Goal: Transaction & Acquisition: Book appointment/travel/reservation

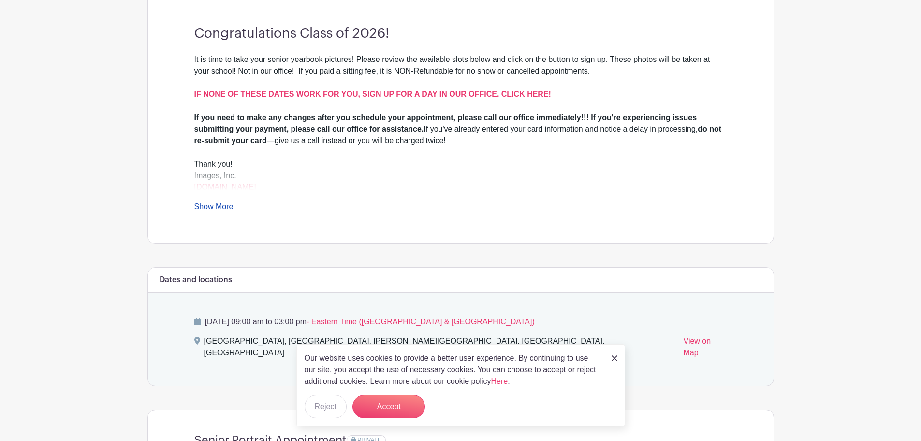
scroll to position [290, 0]
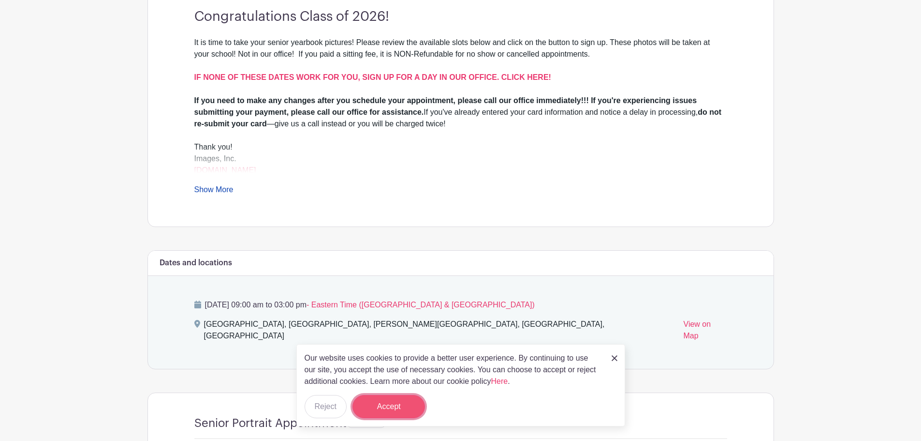
click at [404, 407] on button "Accept" at bounding box center [389, 406] width 73 height 23
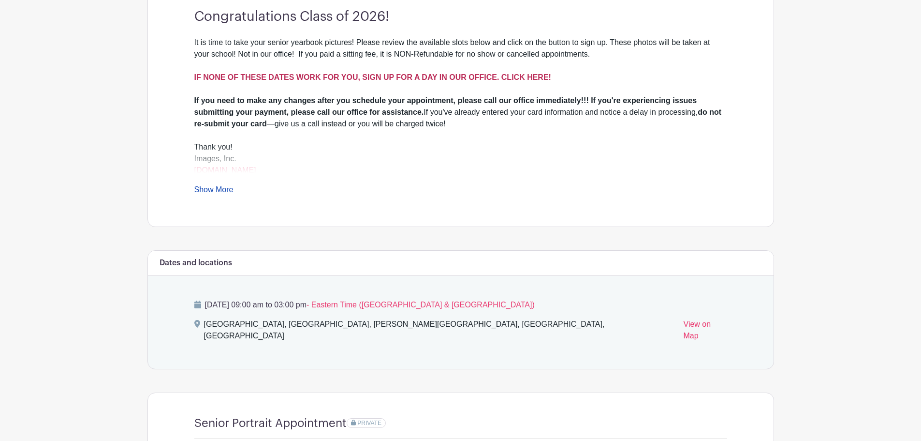
scroll to position [145, 0]
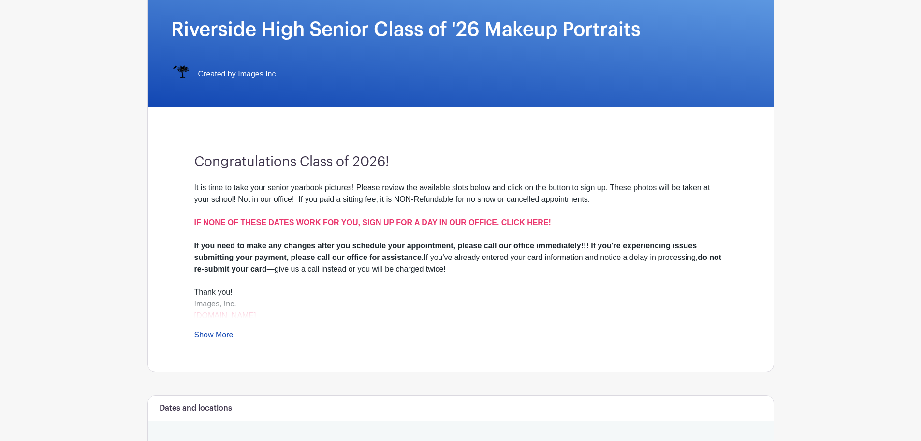
click at [215, 338] on link "Show More" at bounding box center [213, 336] width 39 height 12
click at [497, 222] on strong "IF NONE OF THESE DATES WORK FOR YOU, SIGN UP FOR A DAY IN OUR OFFICE. CLICK HER…" at bounding box center [372, 222] width 357 height 8
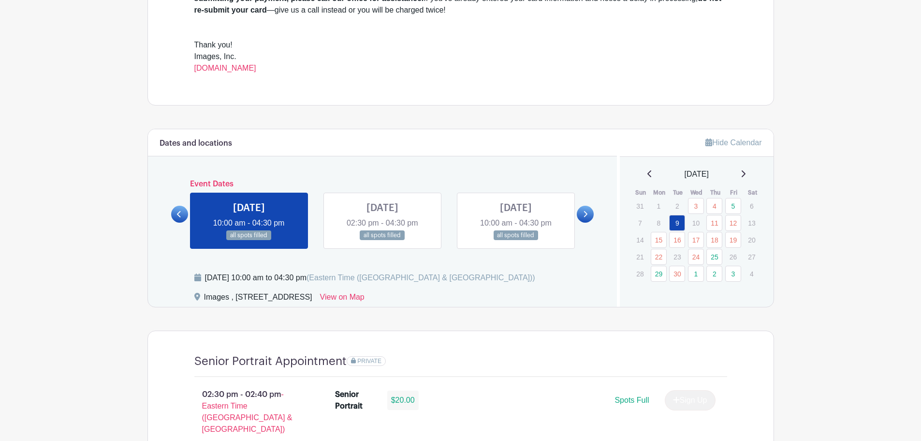
scroll to position [387, 0]
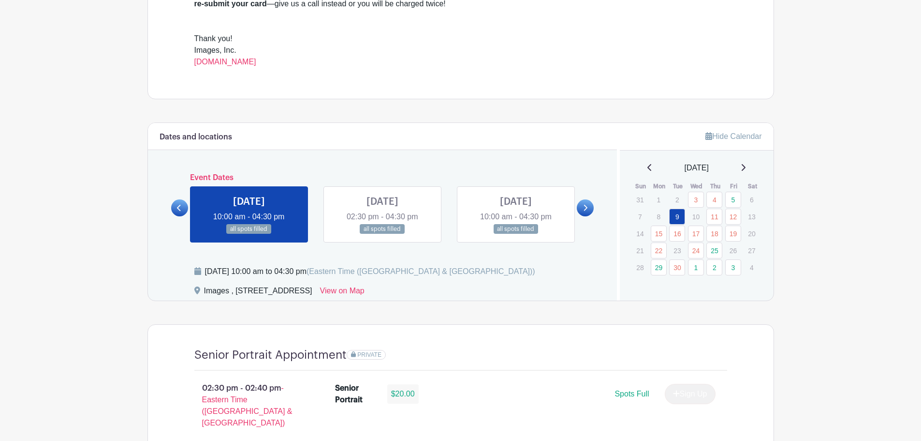
click at [584, 202] on link at bounding box center [585, 207] width 17 height 17
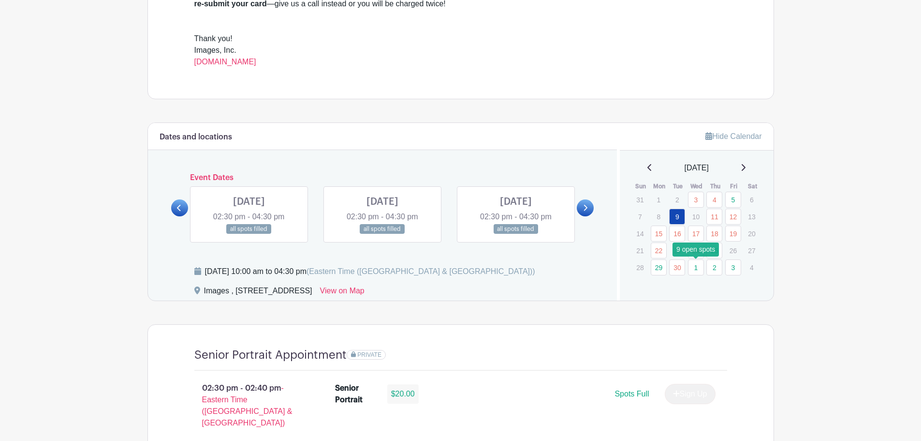
click at [699, 263] on link "1" at bounding box center [696, 267] width 16 height 16
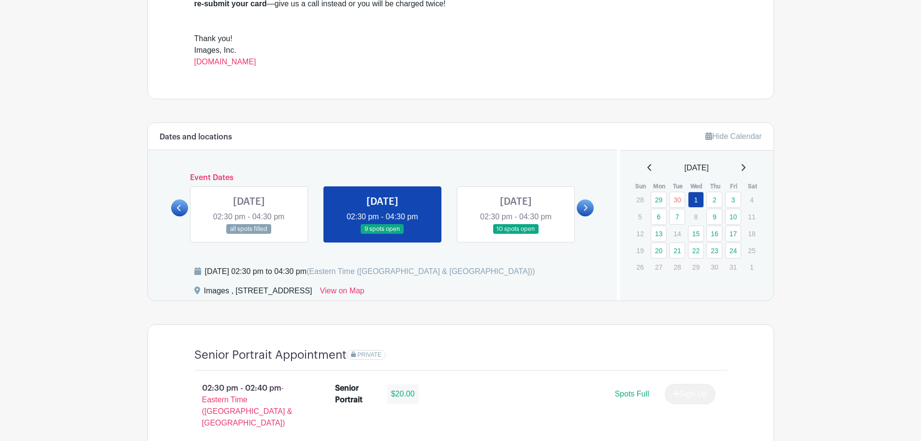
click at [699, 269] on p "29" at bounding box center [696, 266] width 16 height 15
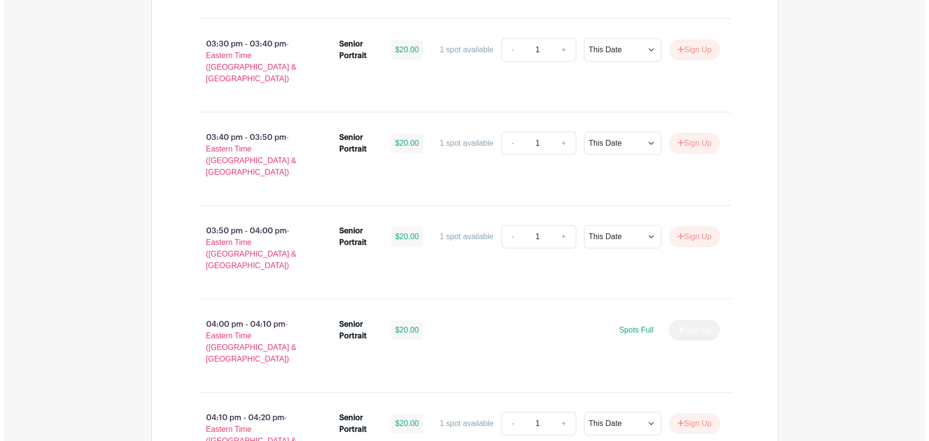
scroll to position [1306, 0]
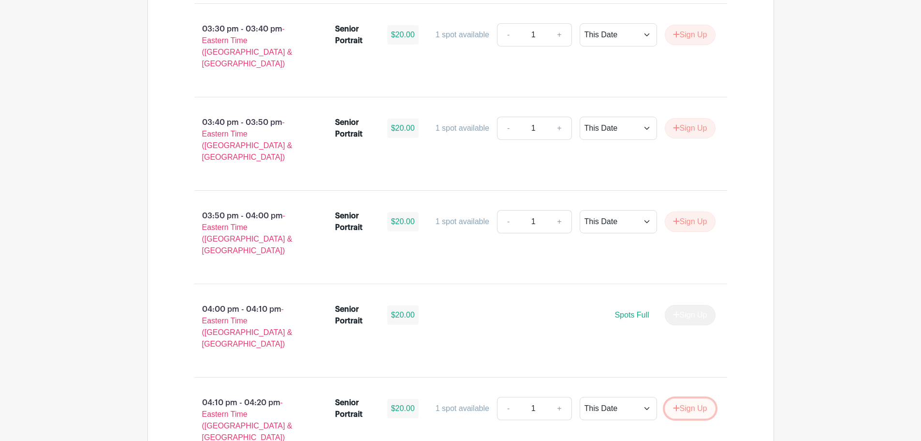
click at [695, 398] on button "Sign Up" at bounding box center [690, 408] width 51 height 20
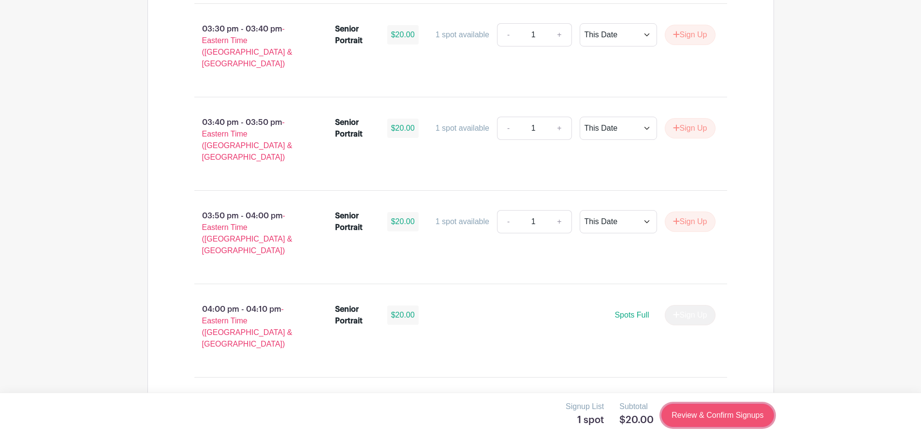
click at [714, 413] on link "Review & Confirm Signups" at bounding box center [718, 414] width 112 height 23
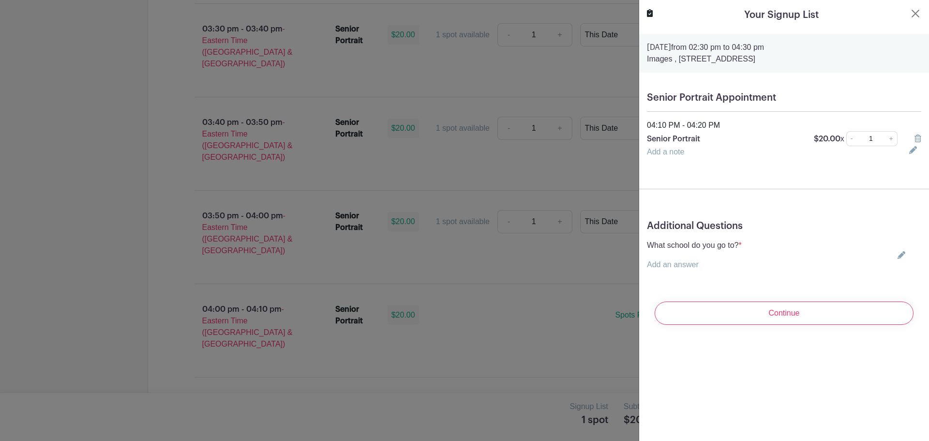
click at [738, 264] on p "Add an answer" at bounding box center [694, 265] width 95 height 12
click at [659, 264] on link "Add an answer" at bounding box center [673, 264] width 52 height 8
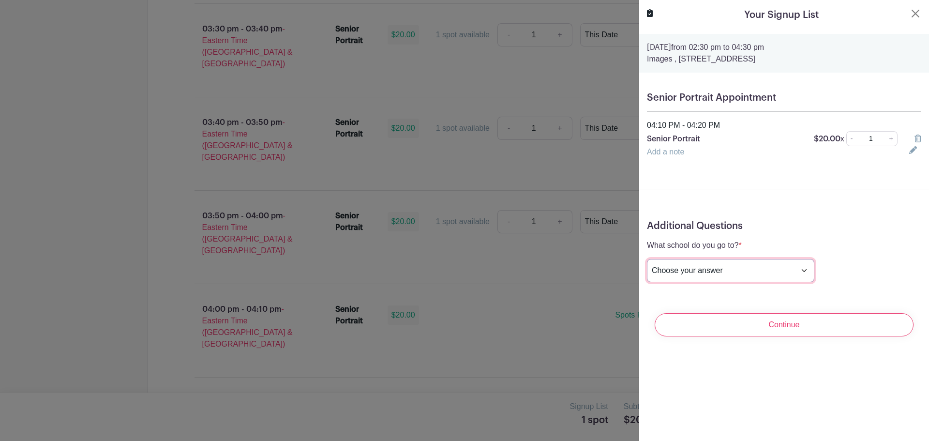
click at [697, 269] on select "Choose your answer [GEOGRAPHIC_DATA] High [PERSON_NAME] High [PERSON_NAME] High…" at bounding box center [730, 270] width 167 height 23
select select "3953"
click at [647, 259] on select "Choose your answer [GEOGRAPHIC_DATA] High [PERSON_NAME] High [PERSON_NAME] High…" at bounding box center [730, 270] width 167 height 23
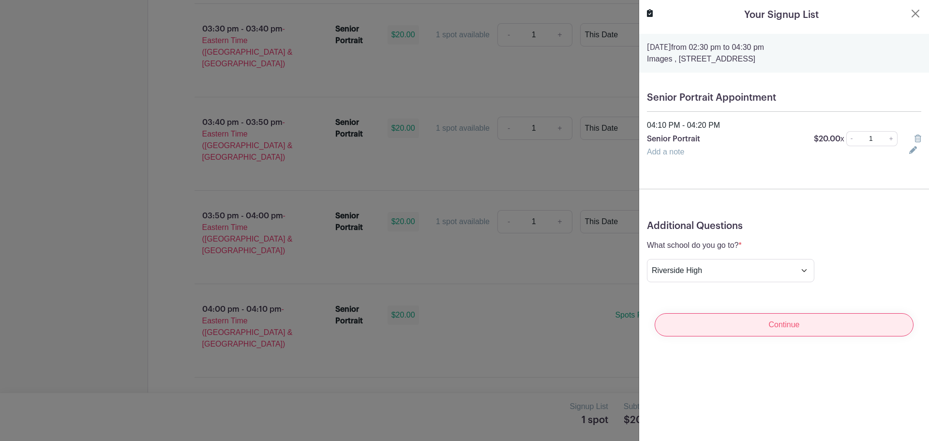
click at [816, 324] on input "Continue" at bounding box center [783, 324] width 259 height 23
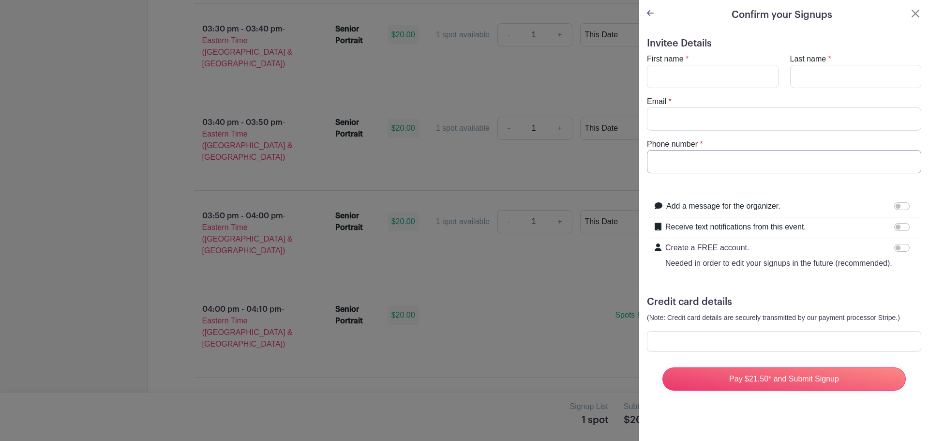
click at [665, 151] on input "Phone number" at bounding box center [784, 161] width 274 height 23
click at [685, 74] on input "First name" at bounding box center [713, 76] width 132 height 23
type input "[PERSON_NAME]"
click at [796, 74] on input "Last name" at bounding box center [856, 76] width 132 height 23
type input "[PERSON_NAME]"
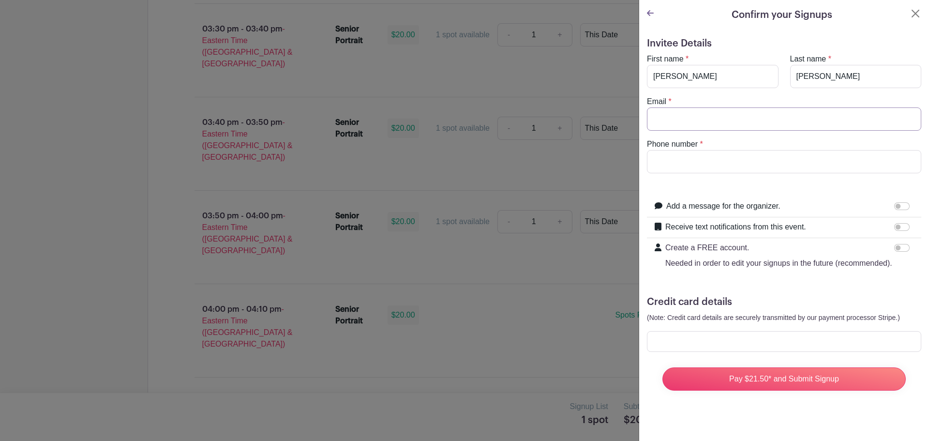
click at [716, 119] on input "Email" at bounding box center [784, 118] width 274 height 23
type input "[EMAIL_ADDRESS][DOMAIN_NAME]"
click at [670, 166] on input "Phone number" at bounding box center [784, 161] width 274 height 23
type input "[PHONE_NUMBER]"
click at [894, 226] on input "Receive text notifications from this event." at bounding box center [901, 227] width 15 height 8
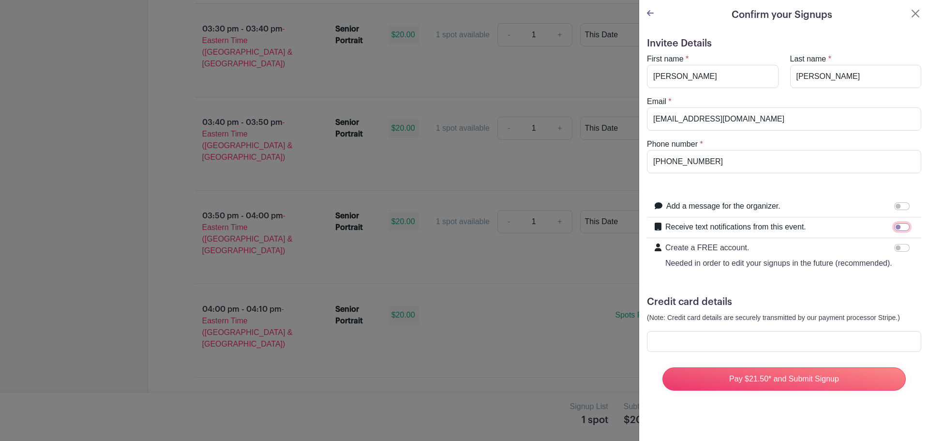
checkbox input "true"
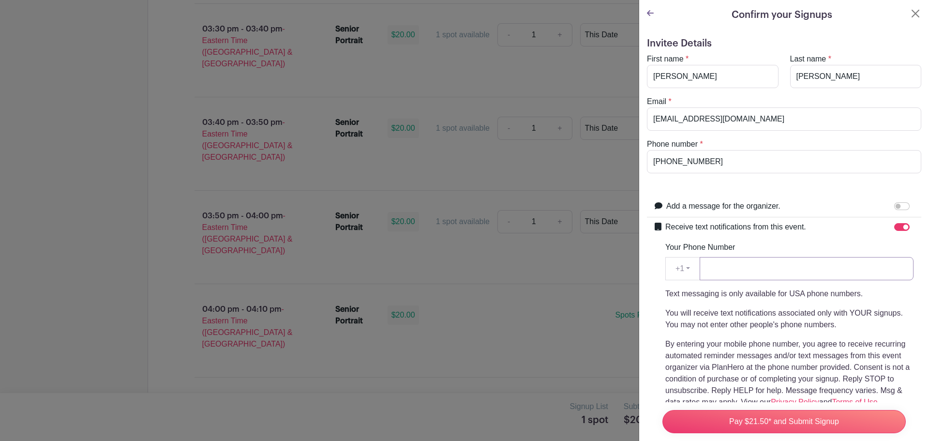
click at [758, 267] on input "Your Phone Number" at bounding box center [806, 268] width 214 height 23
type input "9196003625"
click at [753, 334] on div "Text messaging is only available for USA phone numbers. You will receive text n…" at bounding box center [789, 348] width 248 height 120
click at [725, 39] on h5 "Invitee Details" at bounding box center [784, 44] width 274 height 12
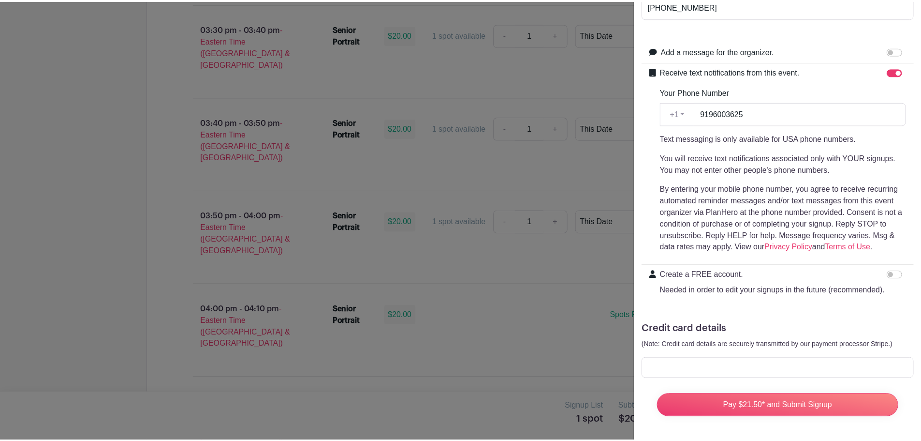
scroll to position [174, 0]
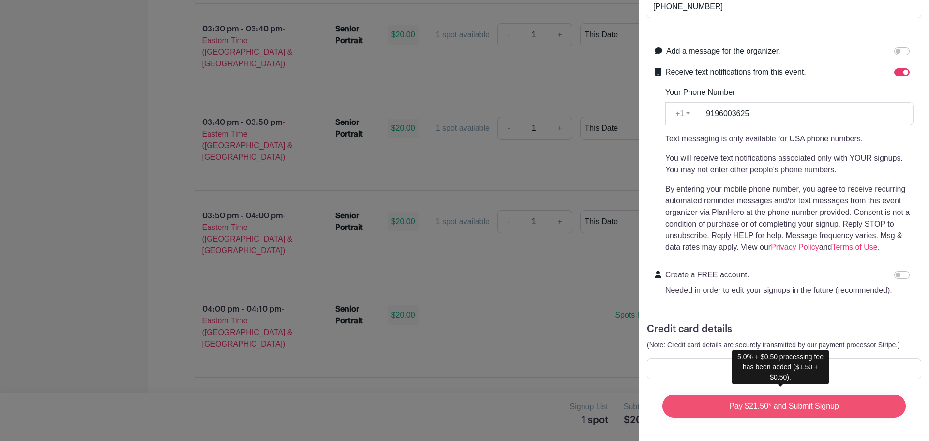
click at [761, 401] on input "Pay $21.50* and Submit Signup" at bounding box center [783, 405] width 243 height 23
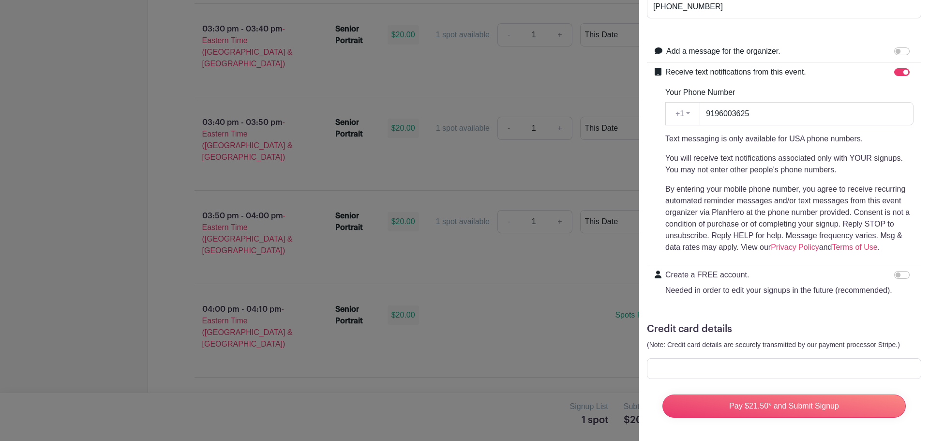
click at [712, 358] on div at bounding box center [784, 368] width 274 height 21
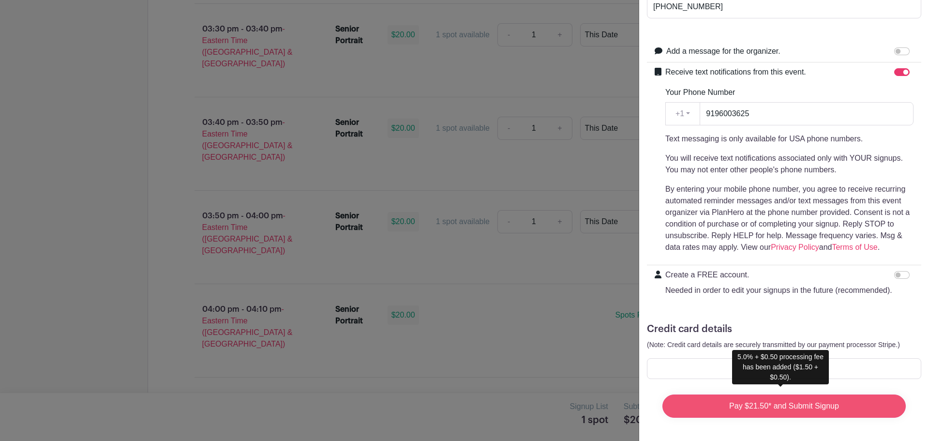
click at [779, 400] on input "Pay $21.50* and Submit Signup" at bounding box center [783, 405] width 243 height 23
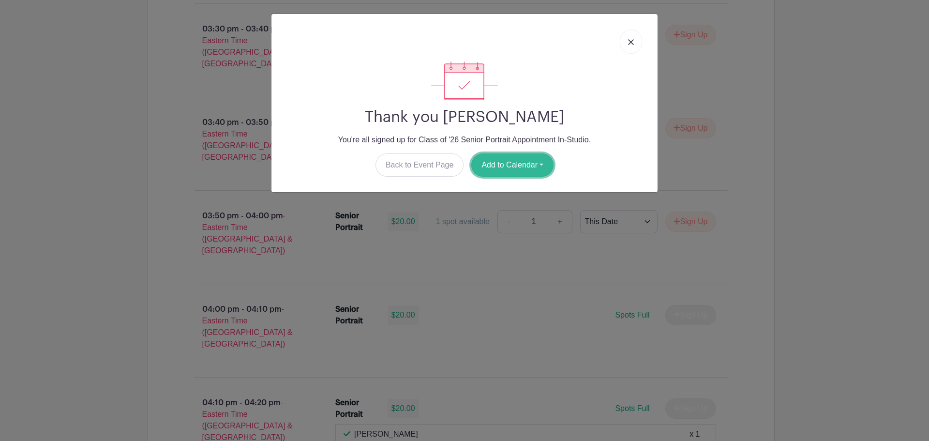
click at [528, 165] on button "Add to Calendar" at bounding box center [512, 164] width 82 height 23
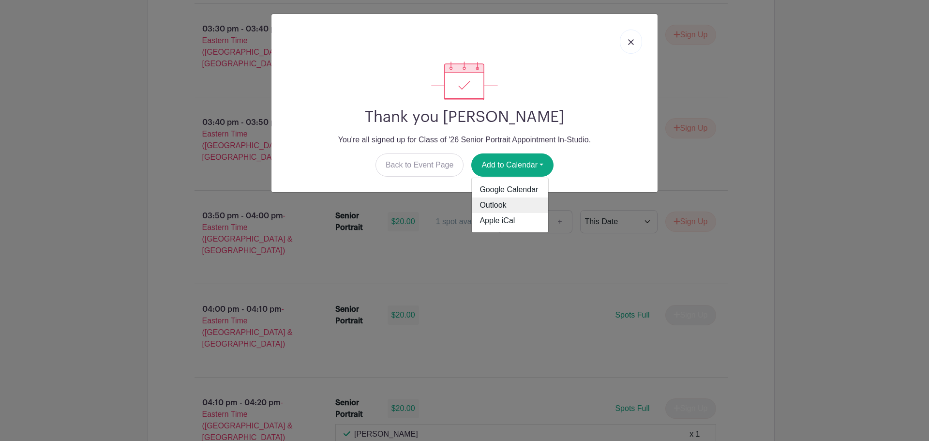
click at [499, 210] on link "Outlook" at bounding box center [510, 204] width 76 height 15
click at [633, 41] on img at bounding box center [631, 42] width 6 height 6
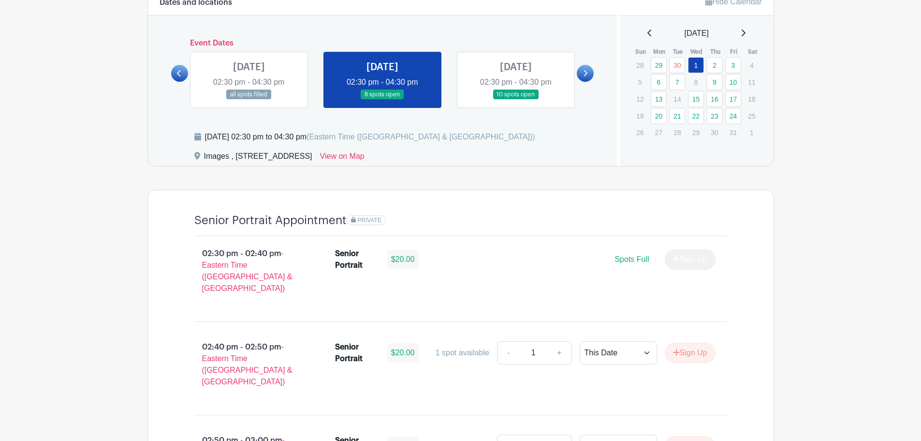
scroll to position [383, 0]
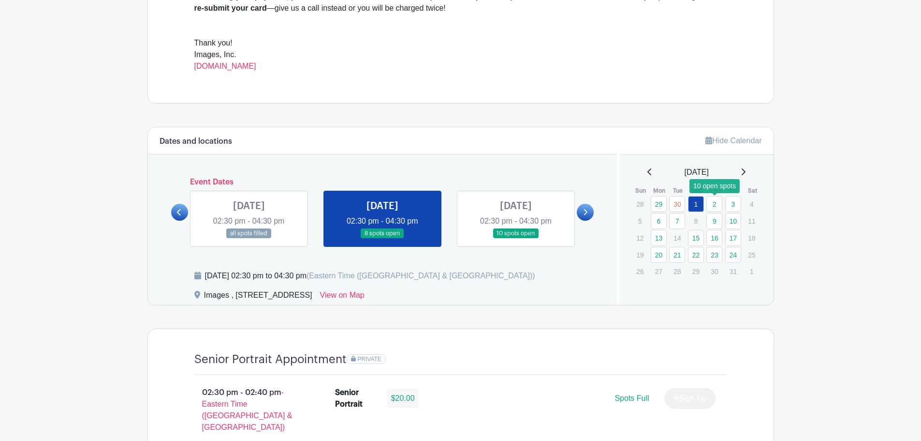
click at [713, 205] on link "2" at bounding box center [715, 204] width 16 height 16
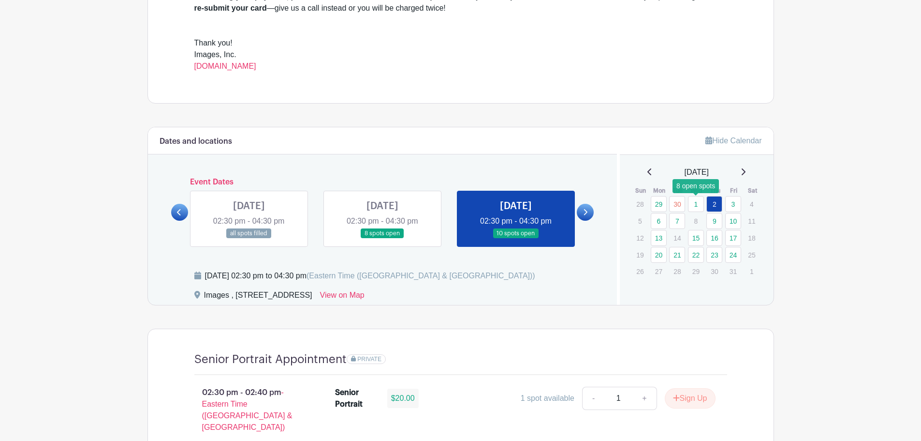
click at [696, 206] on link "1" at bounding box center [696, 204] width 16 height 16
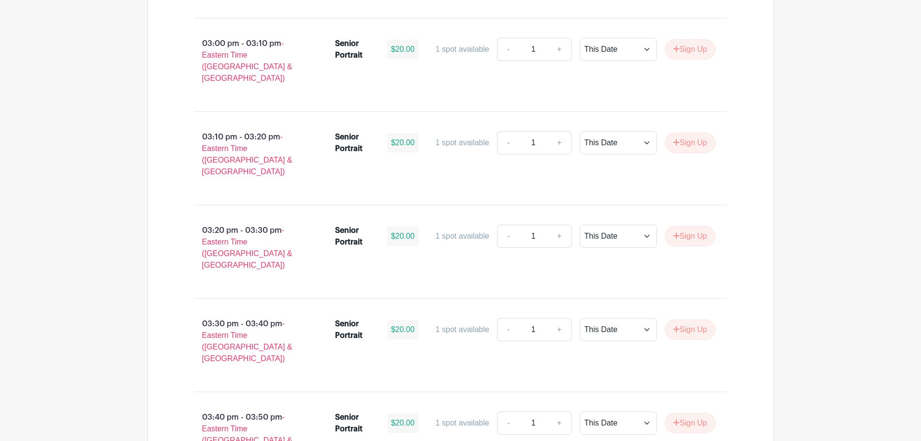
scroll to position [673, 0]
